Goal: Navigation & Orientation: Find specific page/section

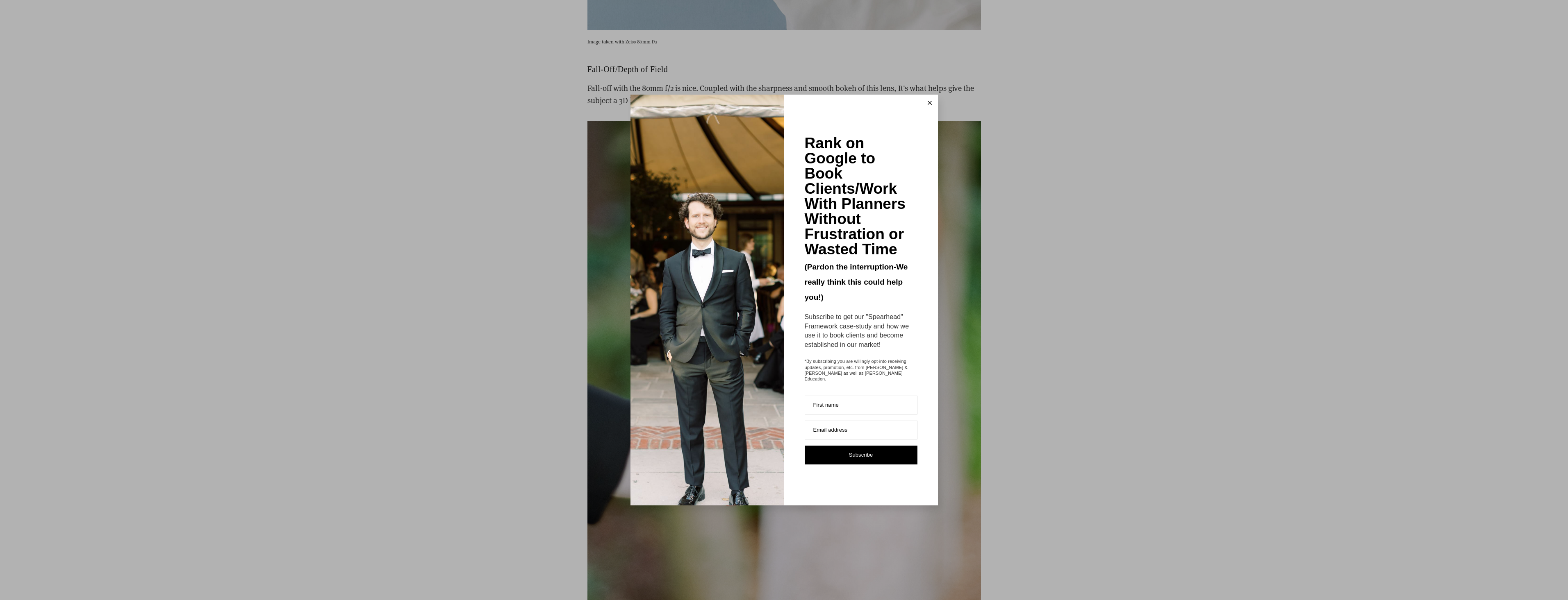
scroll to position [2417, 0]
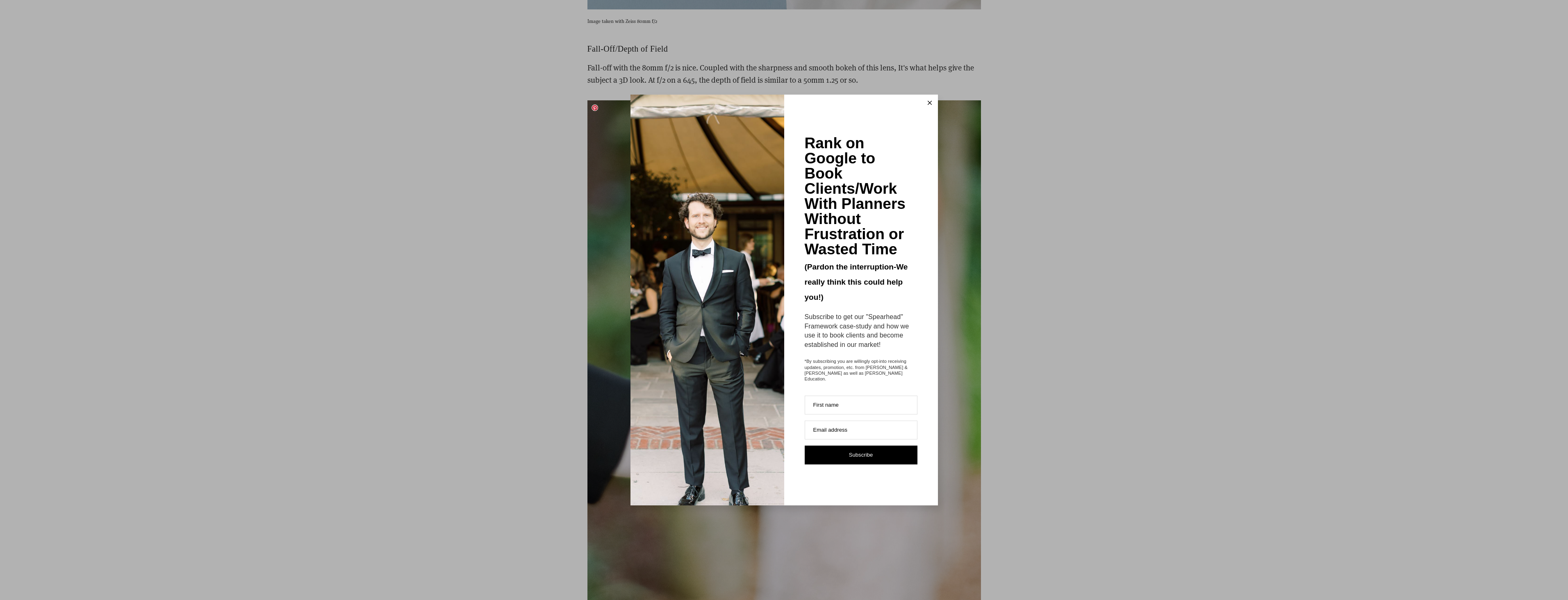
click at [933, 107] on button at bounding box center [930, 103] width 17 height 17
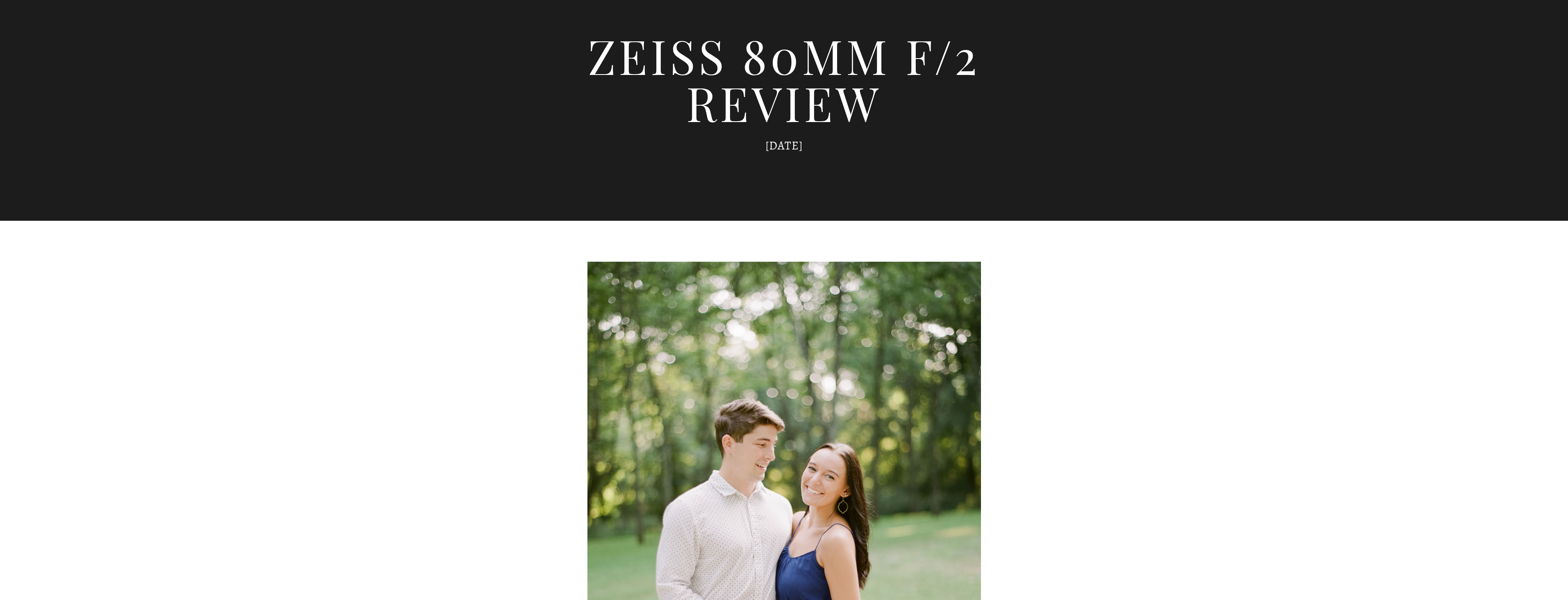
scroll to position [0, 0]
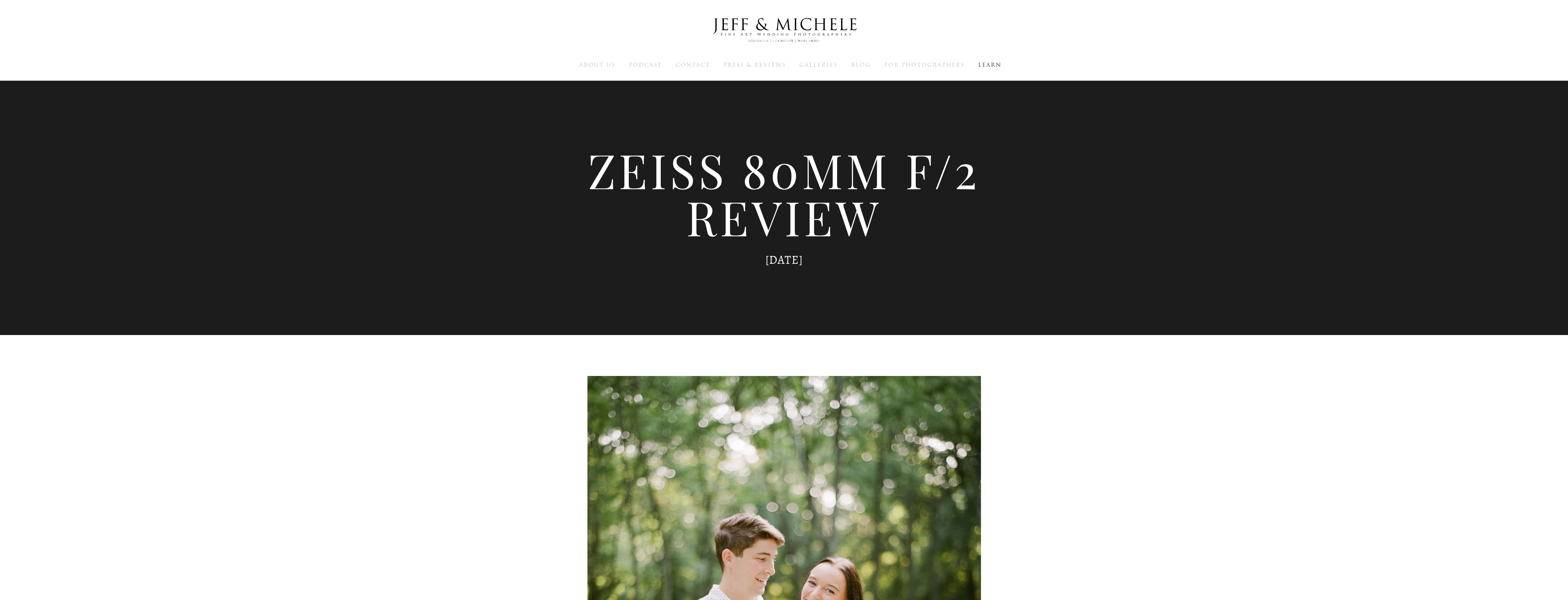
click at [741, 16] on img at bounding box center [784, 31] width 164 height 40
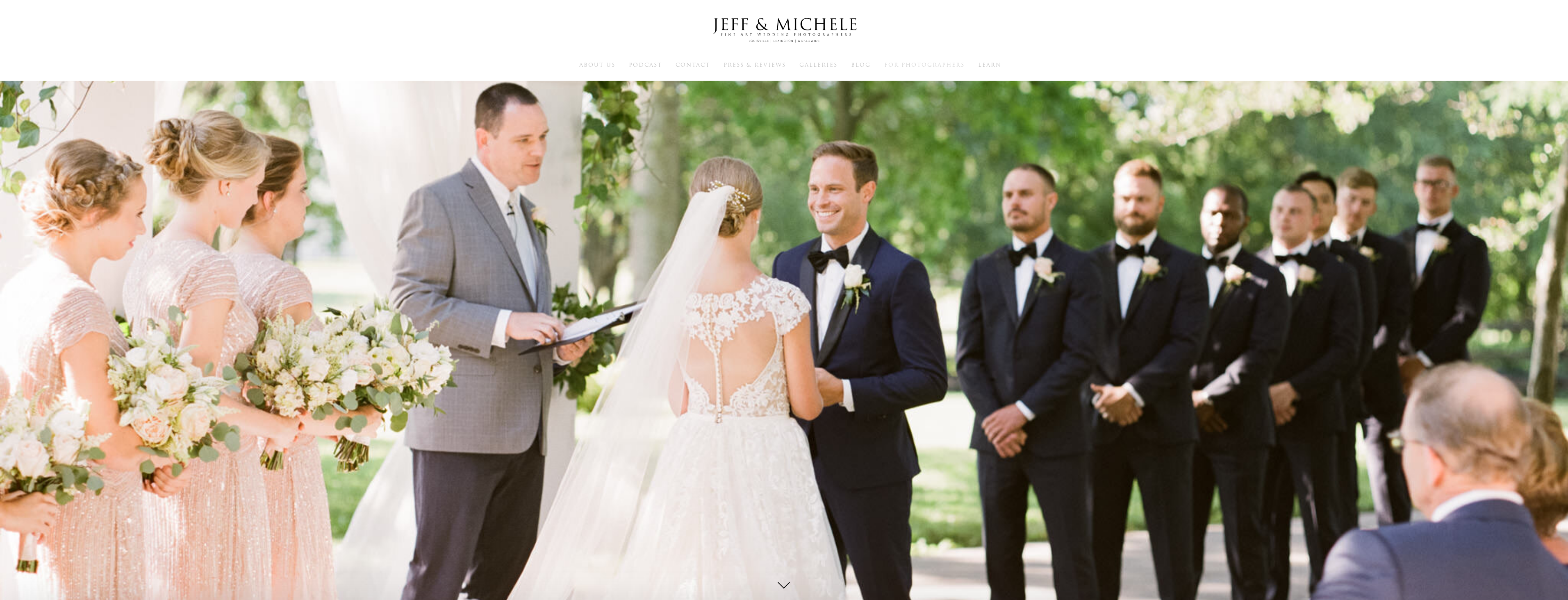
click at [904, 64] on span "For Photographers" at bounding box center [924, 64] width 80 height 8
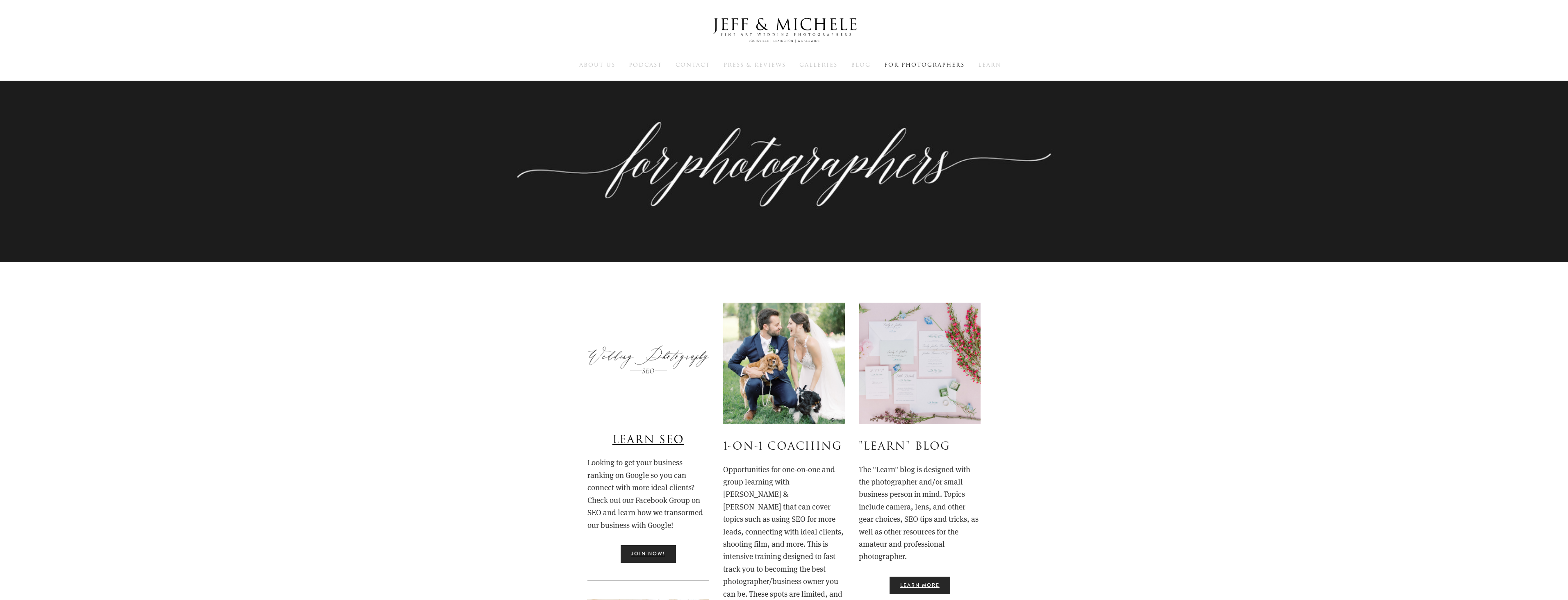
drag, startPoint x: 0, startPoint y: 0, endPoint x: 846, endPoint y: 121, distance: 854.6
click at [863, 66] on span "Blog" at bounding box center [861, 64] width 19 height 8
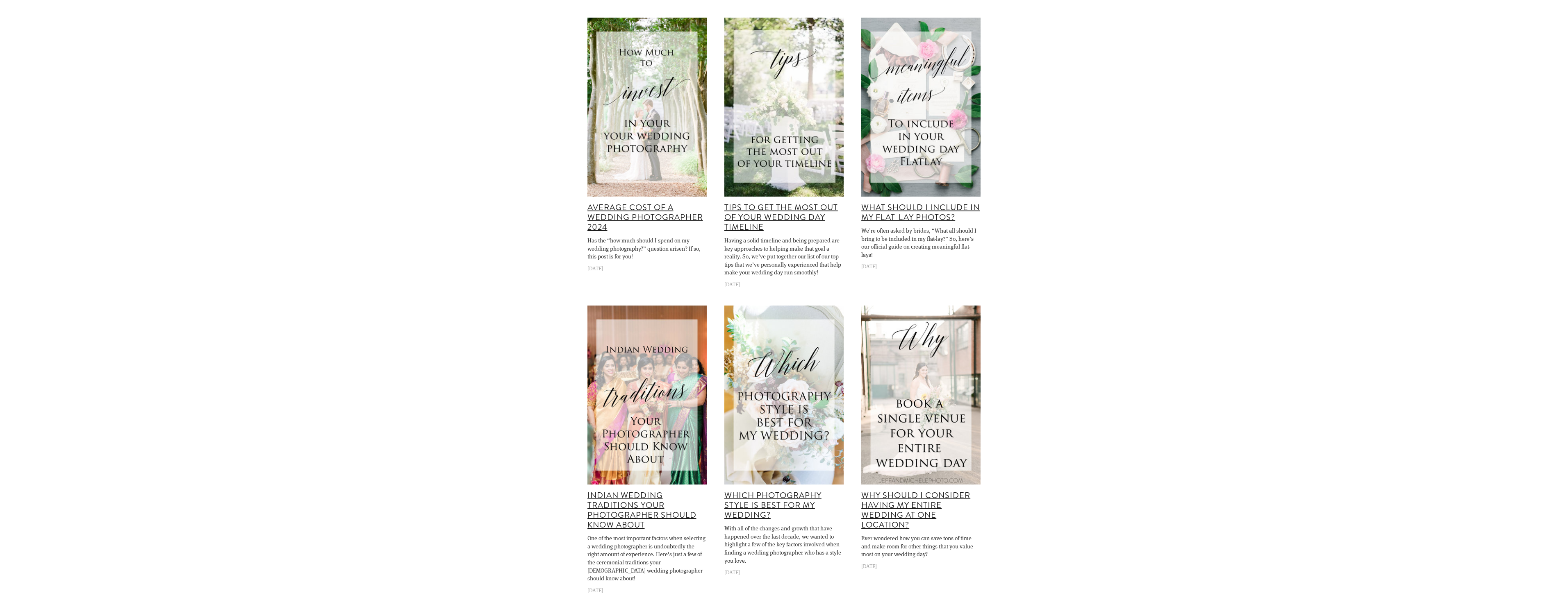
scroll to position [1147, 0]
